Goal: Ask a question

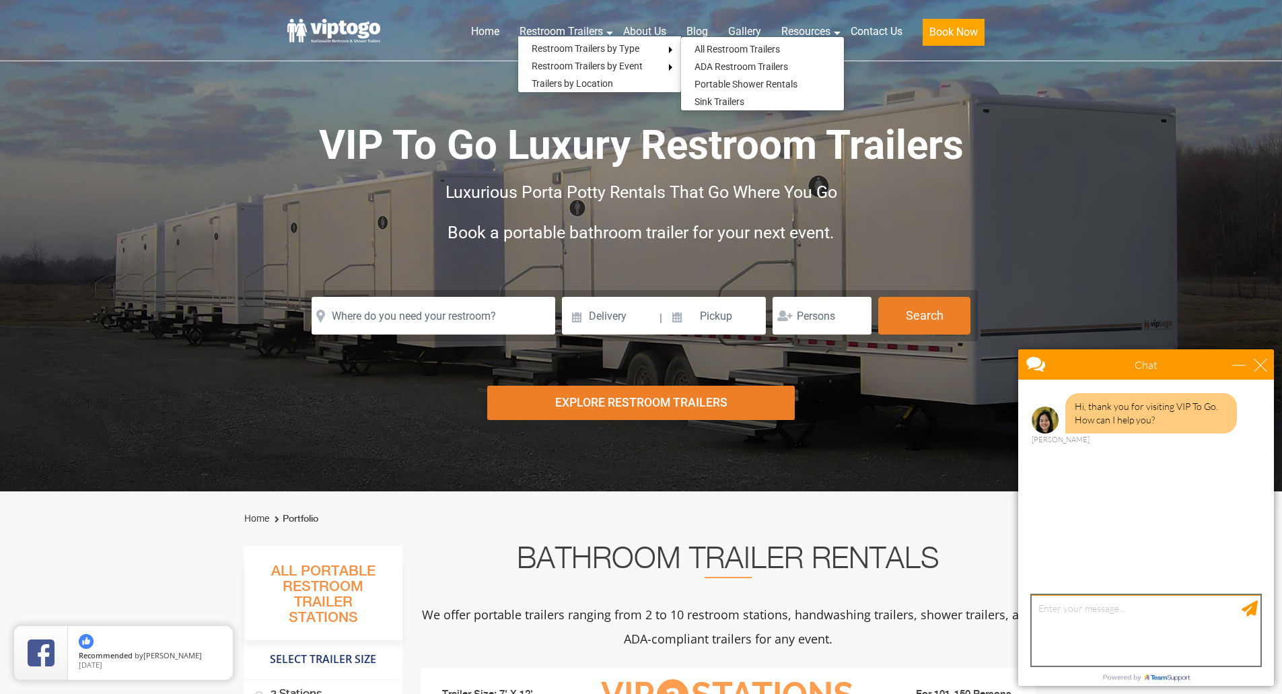
click at [1138, 618] on textarea "type your message" at bounding box center [1145, 630] width 229 height 71
type textarea "single portable restroom trailer"
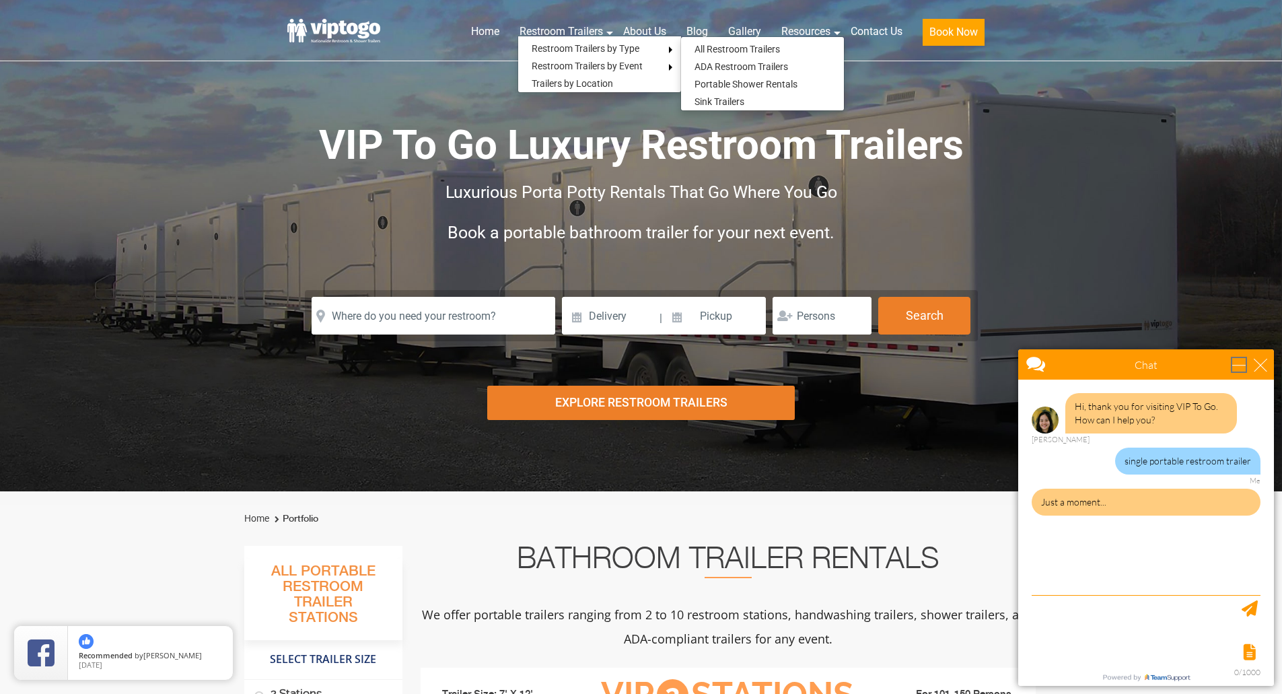
click at [1235, 358] on div "minimize" at bounding box center [1238, 364] width 13 height 13
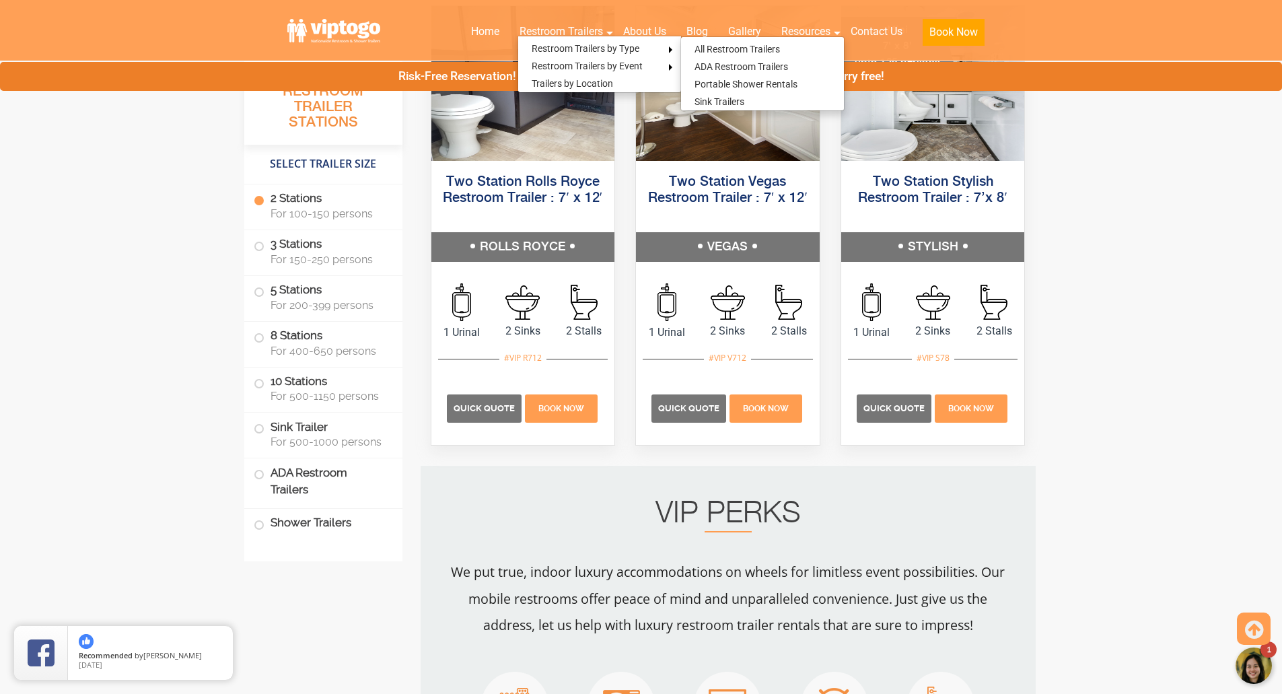
scroll to position [740, 0]
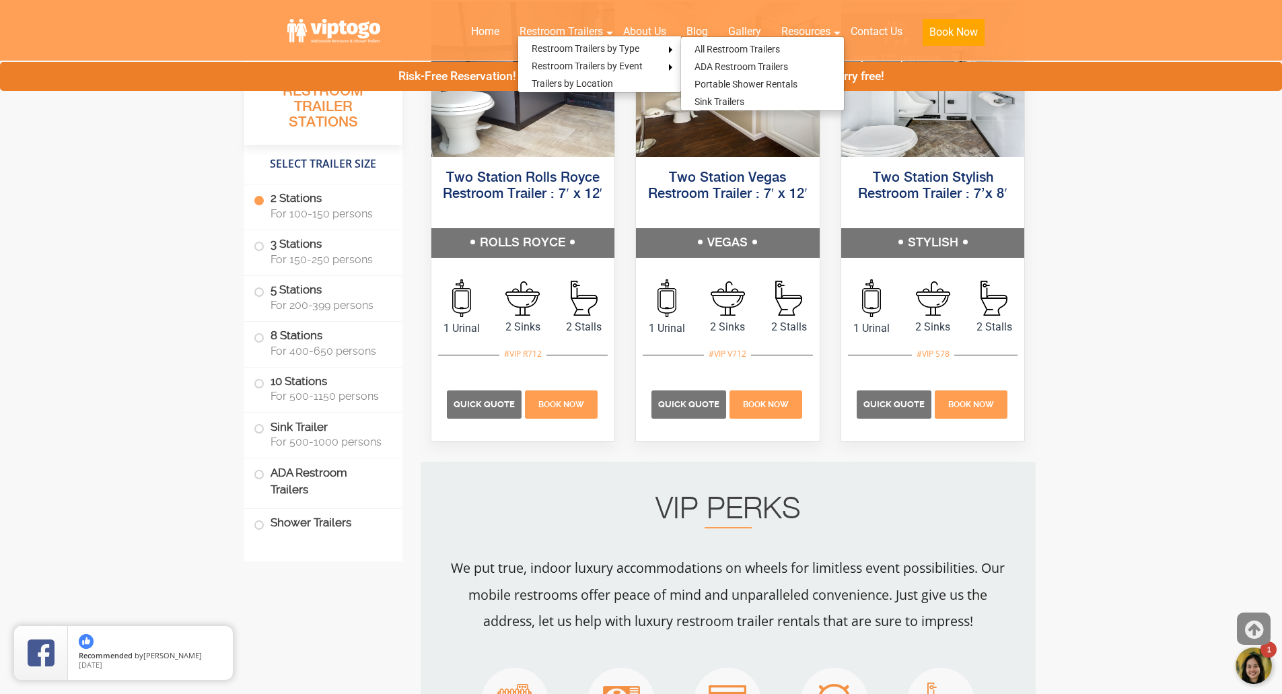
click at [1256, 622] on icon at bounding box center [1254, 630] width 18 height 32
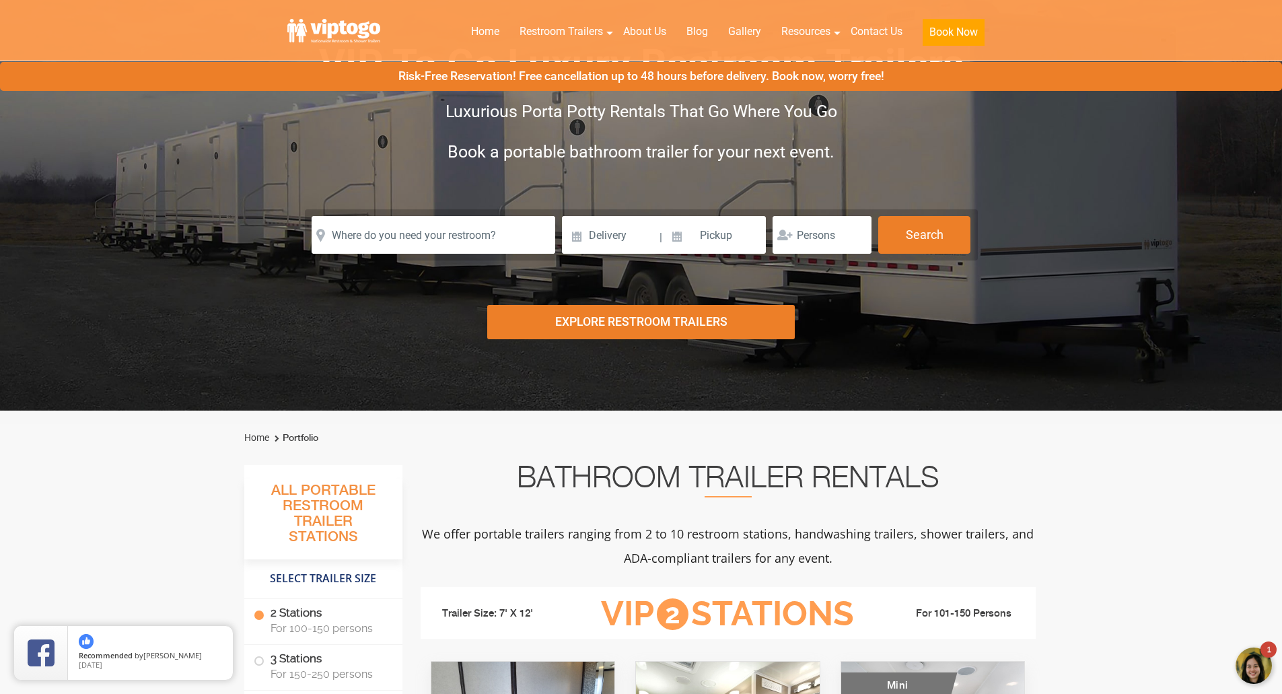
scroll to position [0, 0]
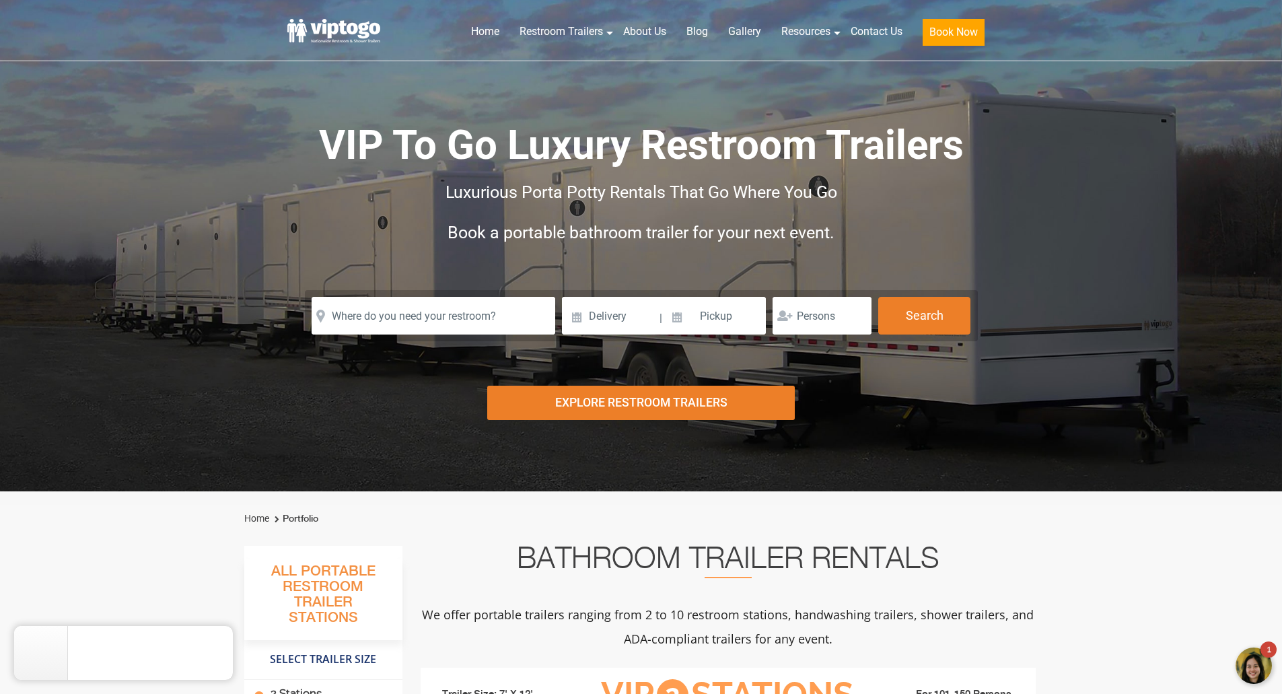
click at [1264, 654] on div "1" at bounding box center [1268, 649] width 16 height 16
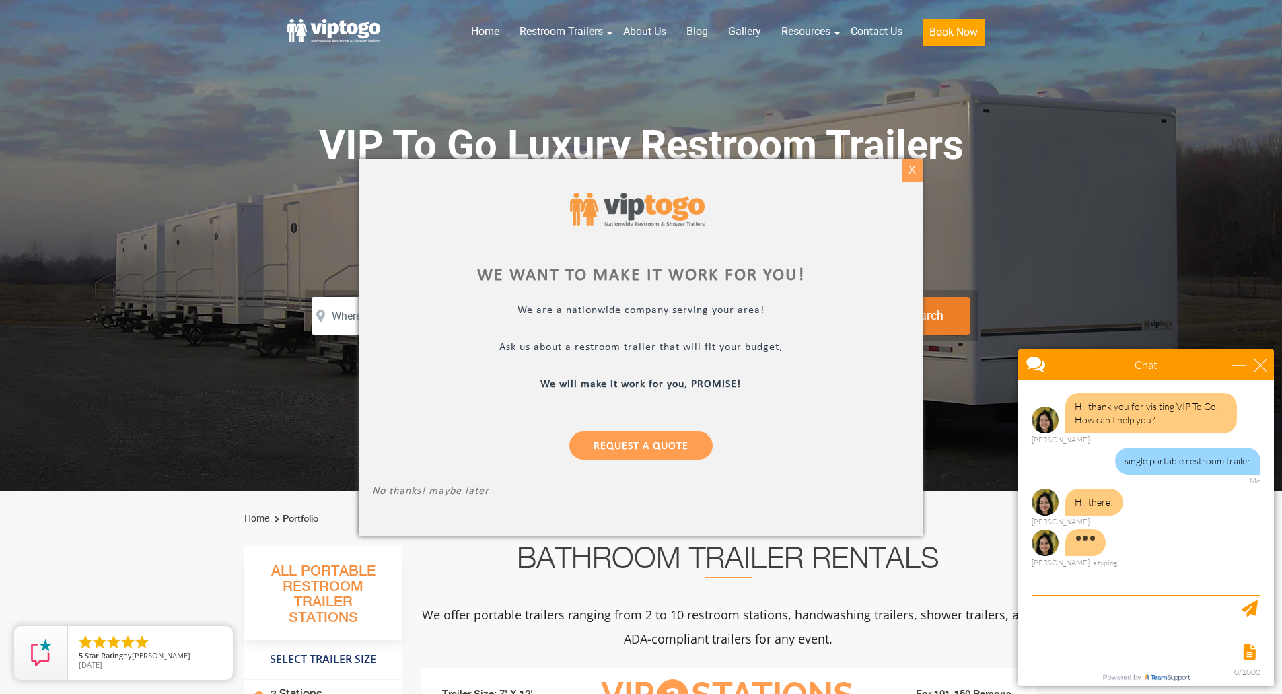
click at [908, 172] on div "X" at bounding box center [911, 170] width 21 height 23
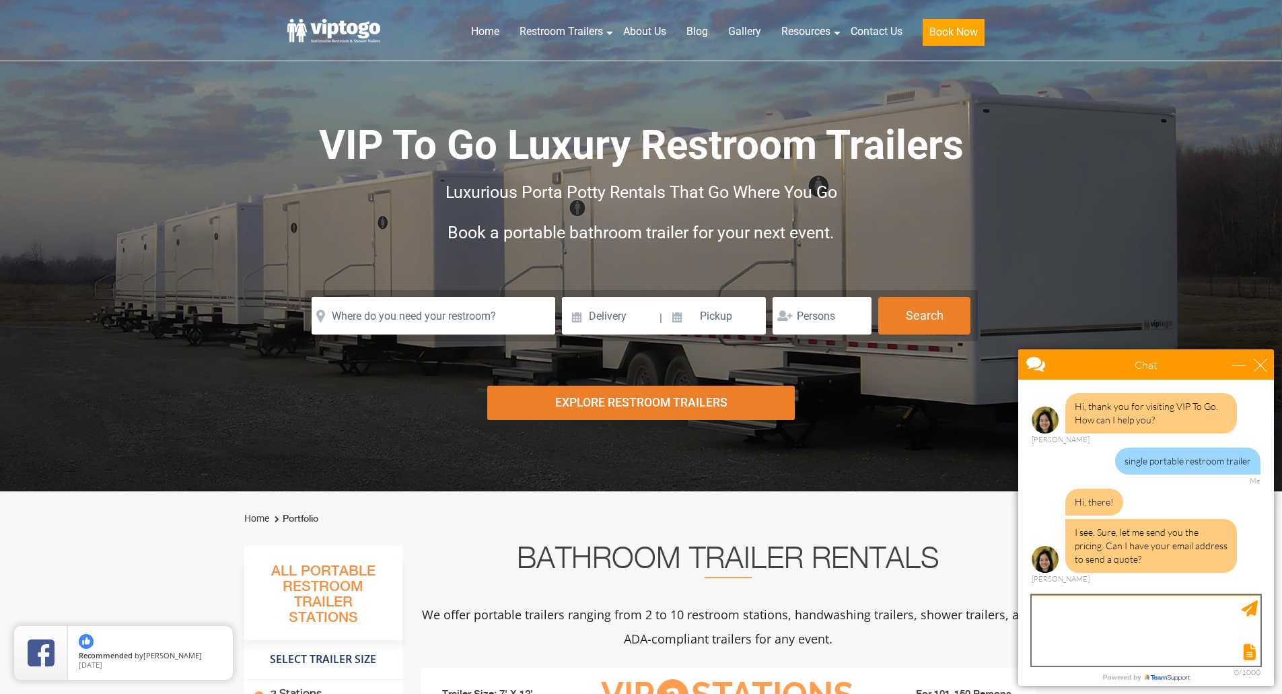
click at [1149, 614] on textarea "type your message" at bounding box center [1145, 630] width 229 height 71
type textarea "Do you offer single trailers or only double?"
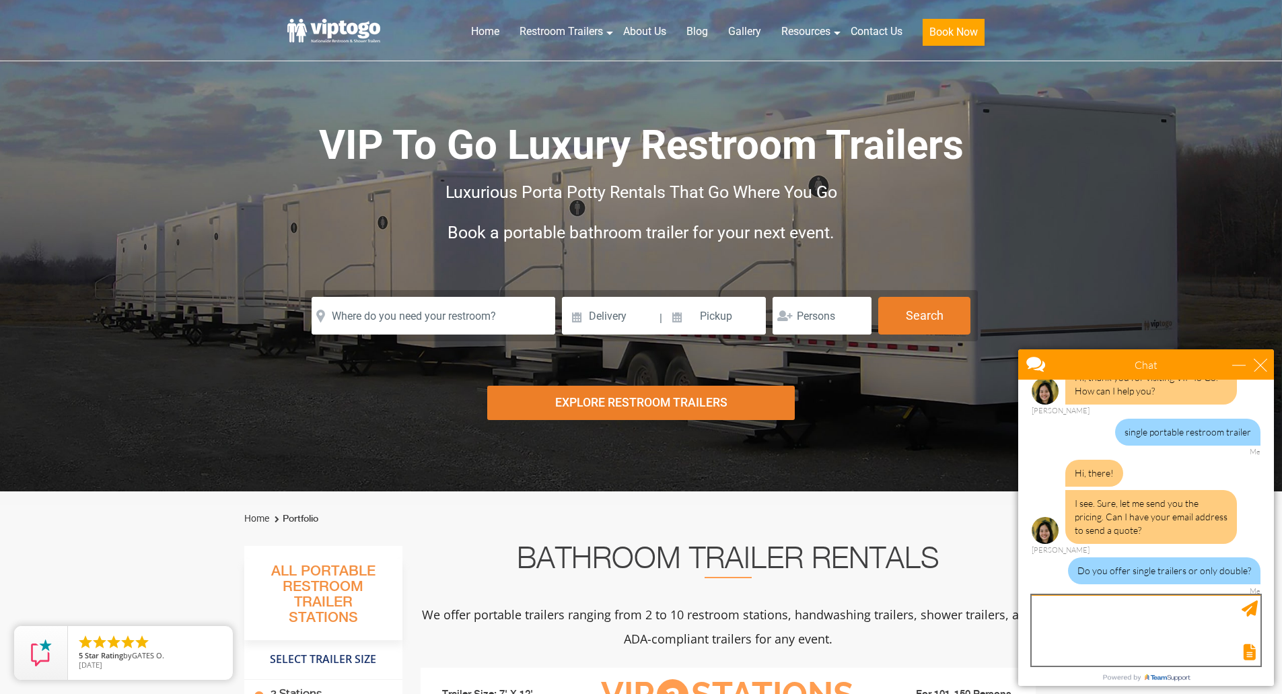
scroll to position [168, 0]
